Goal: Transaction & Acquisition: Purchase product/service

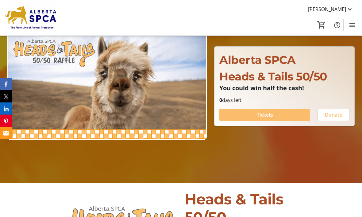
scroll to position [65, 0]
click at [296, 122] on span at bounding box center [264, 114] width 91 height 15
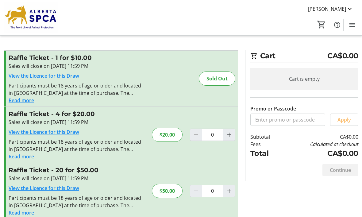
scroll to position [0, 0]
click at [219, 135] on input "0" at bounding box center [212, 134] width 21 height 12
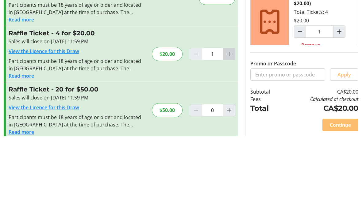
click at [234, 129] on span "Increment by one" at bounding box center [229, 135] width 12 height 12
type input "2"
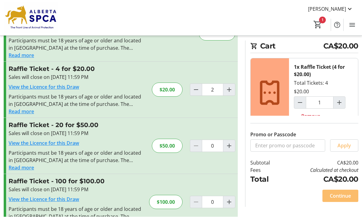
type input "2"
click at [41, 72] on h3 "Raffle Ticket - 4 for $20.00" at bounding box center [76, 68] width 134 height 9
click at [63, 88] on link "View the Licence for this Draw" at bounding box center [44, 87] width 70 height 7
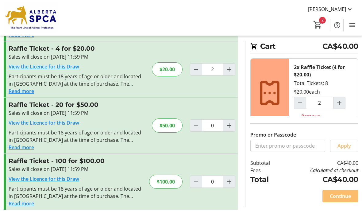
click at [199, 69] on mat-icon "Decrement by one" at bounding box center [195, 69] width 7 height 7
type input "1"
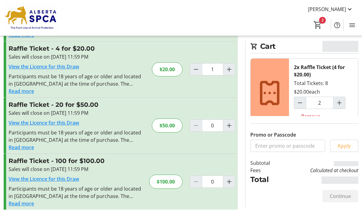
type input "1"
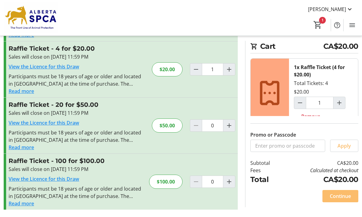
click at [169, 69] on div "$20.00" at bounding box center [167, 69] width 31 height 14
click at [173, 67] on div "$20.00" at bounding box center [167, 69] width 31 height 14
click at [168, 71] on div "$20.00" at bounding box center [167, 69] width 31 height 14
click at [172, 68] on div "$20.00" at bounding box center [167, 69] width 31 height 14
click at [341, 200] on span "Continue" at bounding box center [339, 195] width 21 height 7
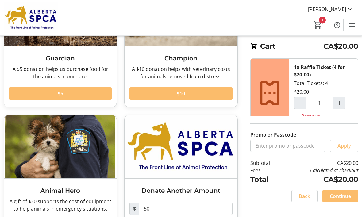
scroll to position [98, 0]
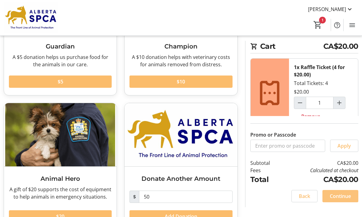
click at [350, 200] on span "Continue" at bounding box center [339, 195] width 21 height 7
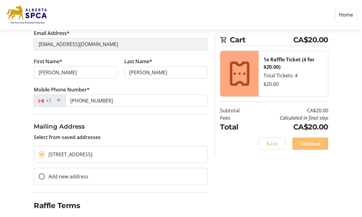
scroll to position [76, 0]
click at [40, 215] on div at bounding box center [36, 219] width 15 height 15
checkbox input "true"
click at [315, 145] on span "Continue" at bounding box center [309, 143] width 21 height 7
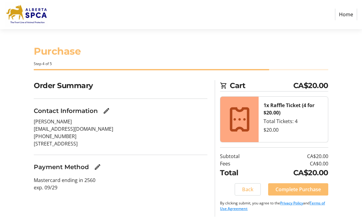
click at [84, 167] on h3 "Payment Method" at bounding box center [61, 166] width 55 height 9
click at [101, 169] on mat-icon "Edit Payment Method" at bounding box center [97, 166] width 7 height 7
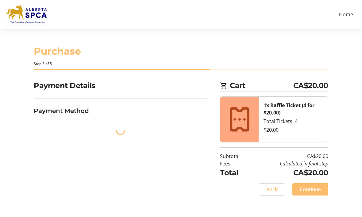
click at [56, 181] on div "Payment Details Payment Method" at bounding box center [120, 141] width 181 height 123
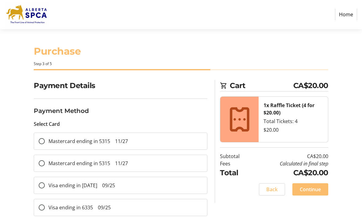
scroll to position [0, 0]
click at [43, 163] on input "Mastercard ending in 5315 11/27" at bounding box center [42, 163] width 6 height 6
radio input "true"
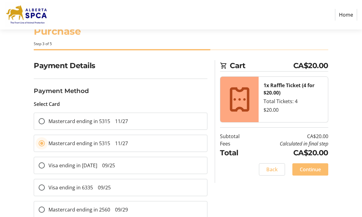
scroll to position [57, 0]
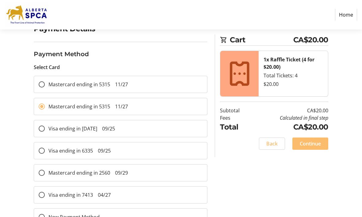
click at [318, 143] on span "Continue" at bounding box center [309, 143] width 21 height 7
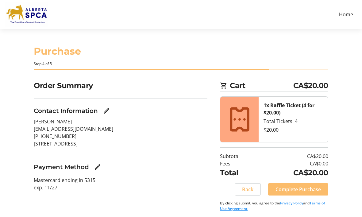
click at [297, 192] on span at bounding box center [298, 189] width 60 height 15
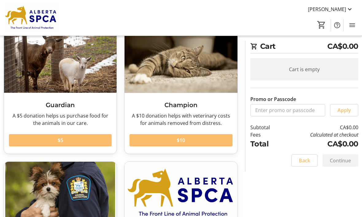
scroll to position [98, 0]
